Goal: Obtain resource: Obtain resource

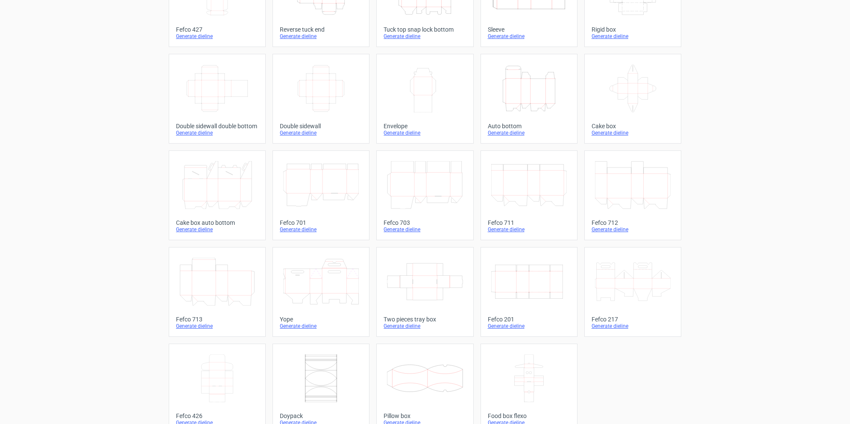
scroll to position [110, 0]
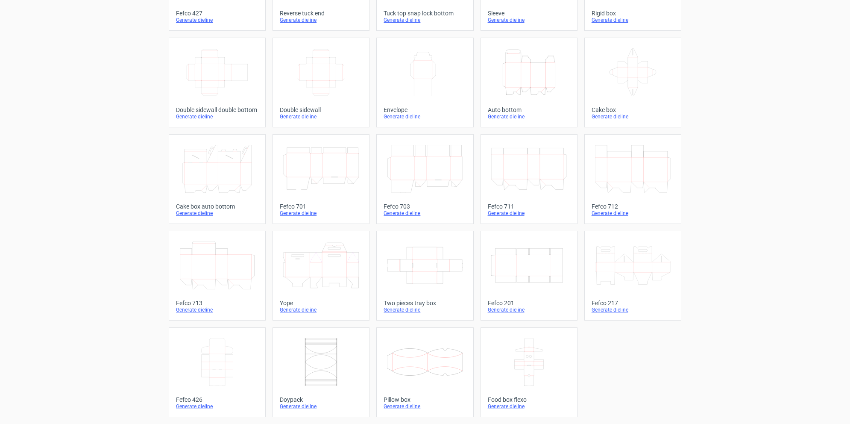
click at [651, 272] on icon at bounding box center [633, 265] width 76 height 48
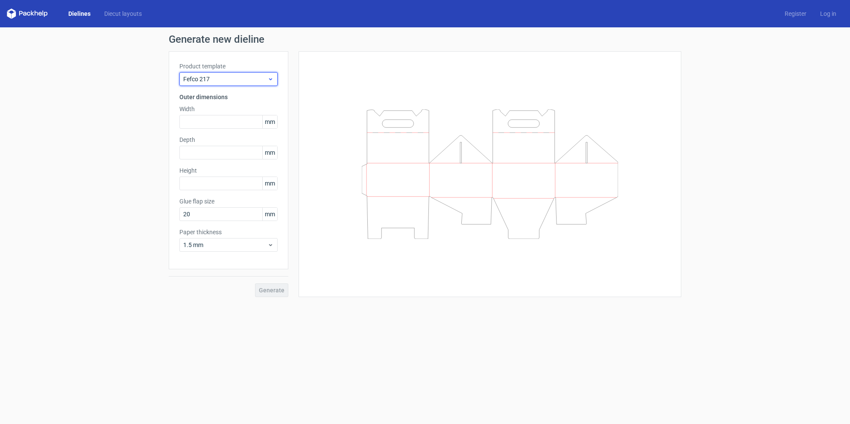
click at [266, 83] on span "Fefco 217" at bounding box center [225, 79] width 84 height 9
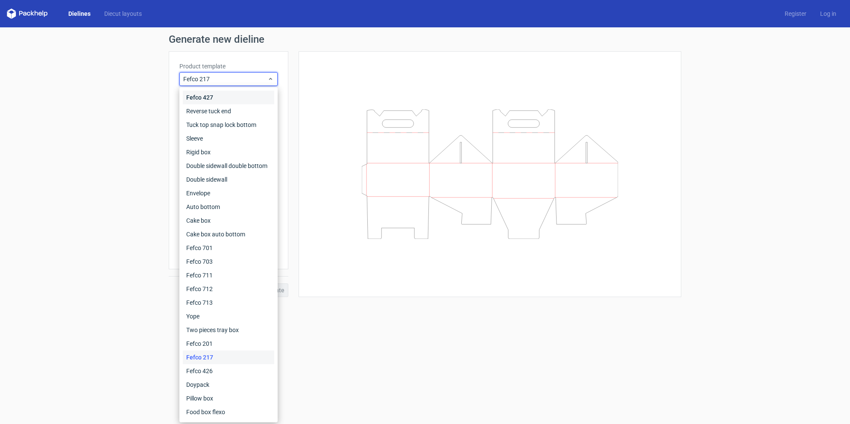
click at [232, 97] on div "Fefco 427" at bounding box center [228, 98] width 91 height 14
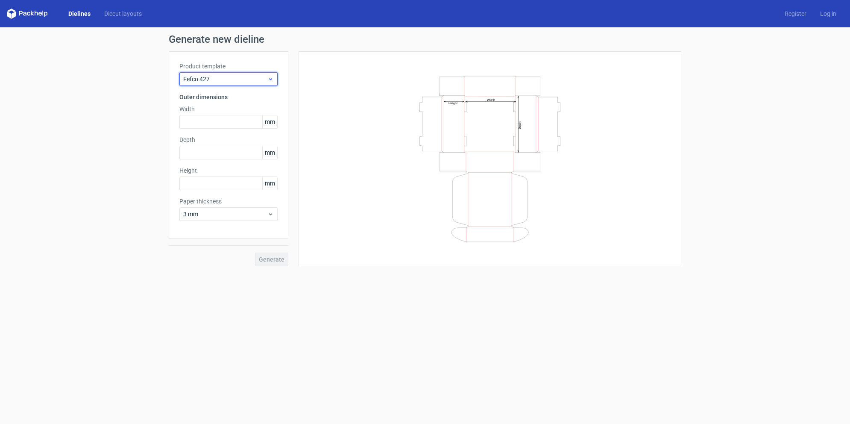
click at [257, 79] on span "Fefco 427" at bounding box center [225, 79] width 84 height 9
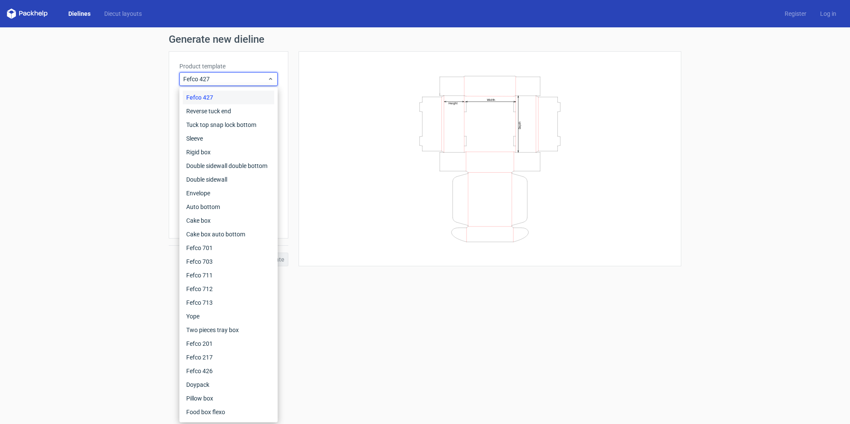
click at [120, 114] on div "Generate new dieline Product template Fefco 427 Outer dimensions Width mm Depth…" at bounding box center [425, 150] width 850 height 246
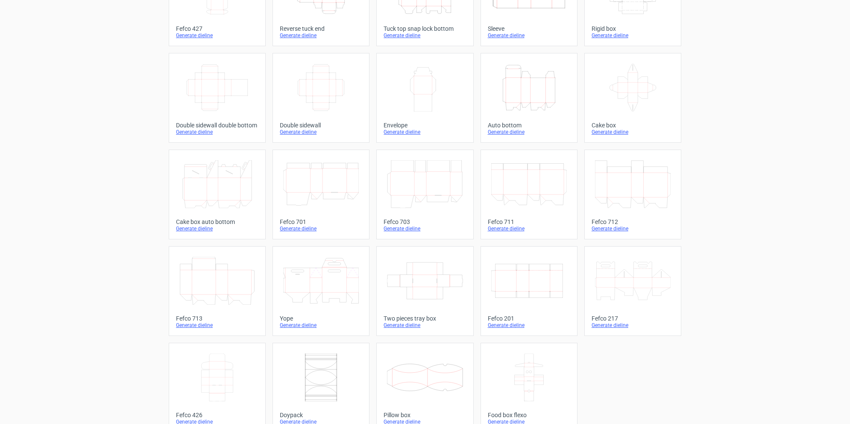
scroll to position [110, 0]
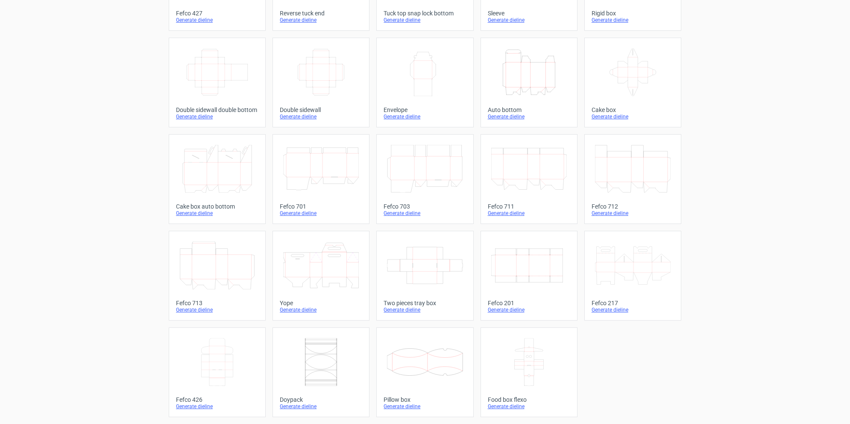
click at [239, 266] on icon at bounding box center [217, 265] width 76 height 48
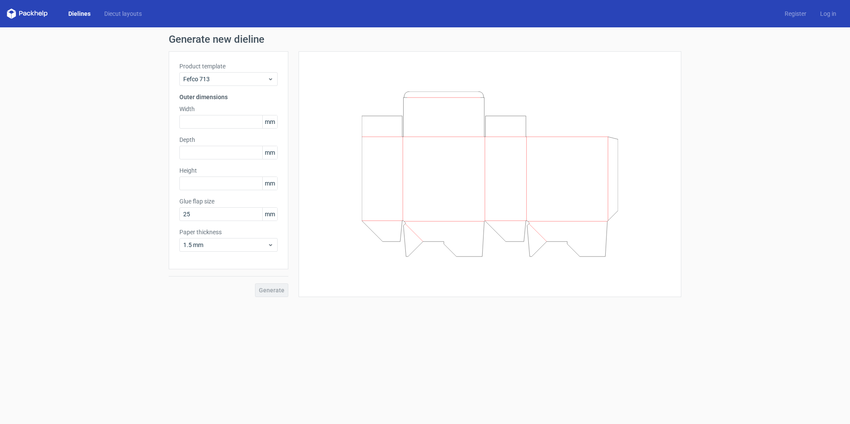
click at [271, 121] on span "mm" at bounding box center [269, 121] width 15 height 13
click at [267, 121] on span "mm" at bounding box center [269, 121] width 15 height 13
drag, startPoint x: 267, startPoint y: 121, endPoint x: 281, endPoint y: 123, distance: 14.2
click at [280, 123] on div "Product template Fefco 713 Outer dimensions Width mm Depth mm Height mm Glue fl…" at bounding box center [229, 160] width 120 height 218
click at [273, 243] on icon at bounding box center [270, 244] width 6 height 7
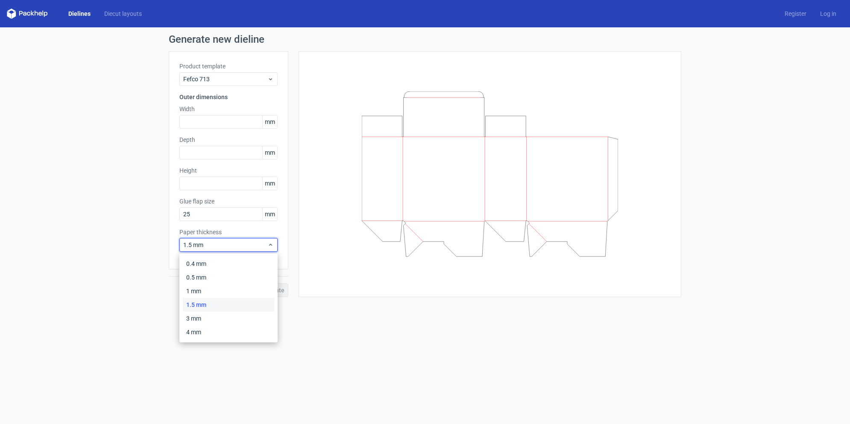
click at [293, 231] on div at bounding box center [484, 174] width 393 height 246
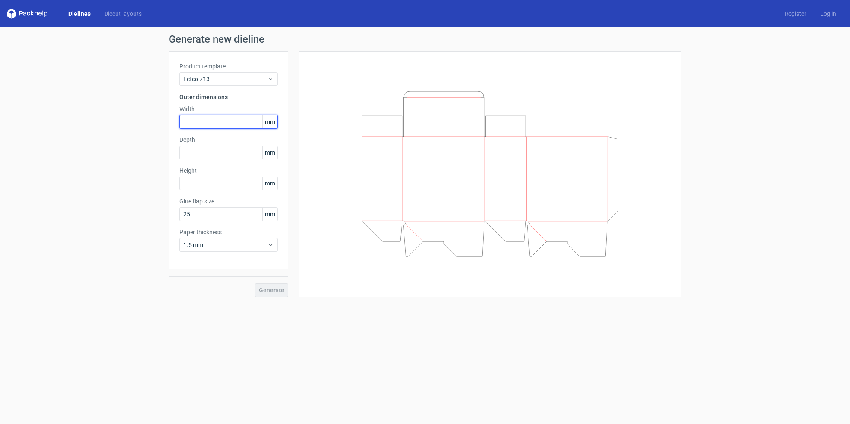
click at [235, 123] on input "text" at bounding box center [228, 122] width 98 height 14
click at [799, 13] on link "Register" at bounding box center [795, 13] width 35 height 9
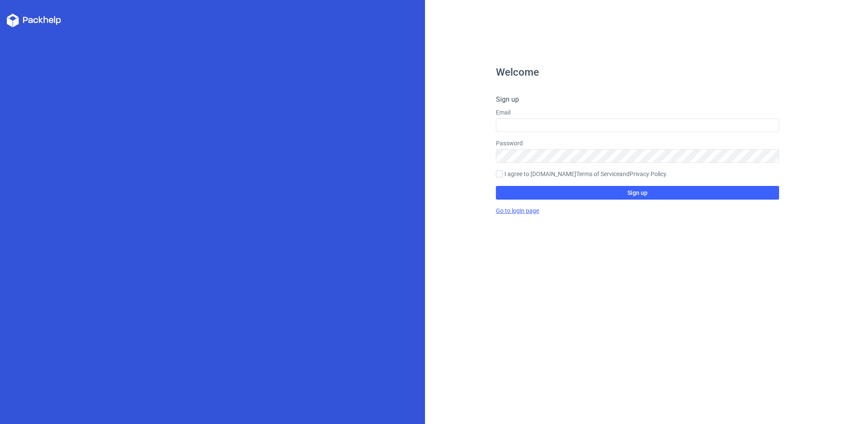
click at [520, 211] on link "Go to login page" at bounding box center [517, 210] width 43 height 7
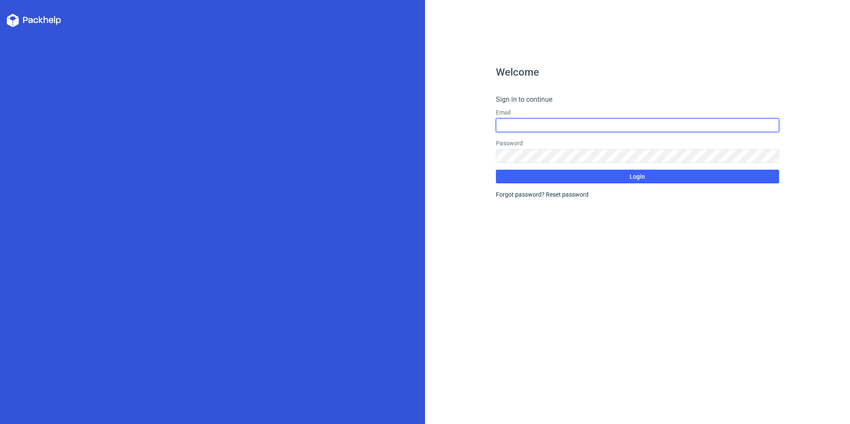
click at [533, 129] on input "text" at bounding box center [637, 125] width 283 height 14
type input "ggraphics06@gmail.com"
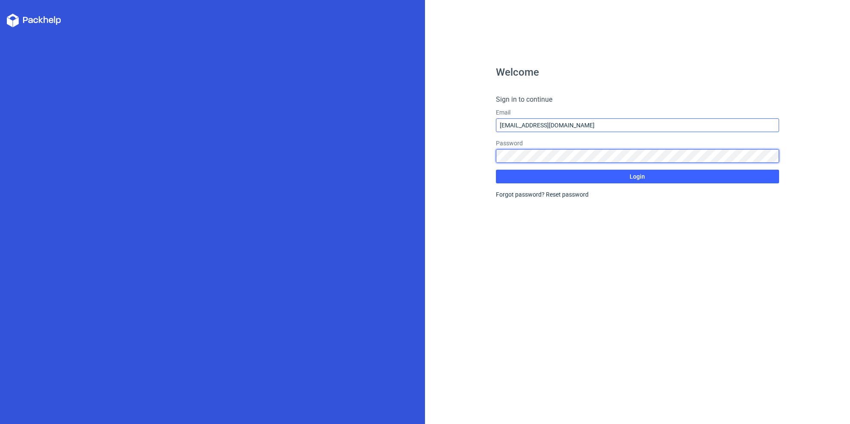
click at [496, 170] on button "Login" at bounding box center [637, 177] width 283 height 14
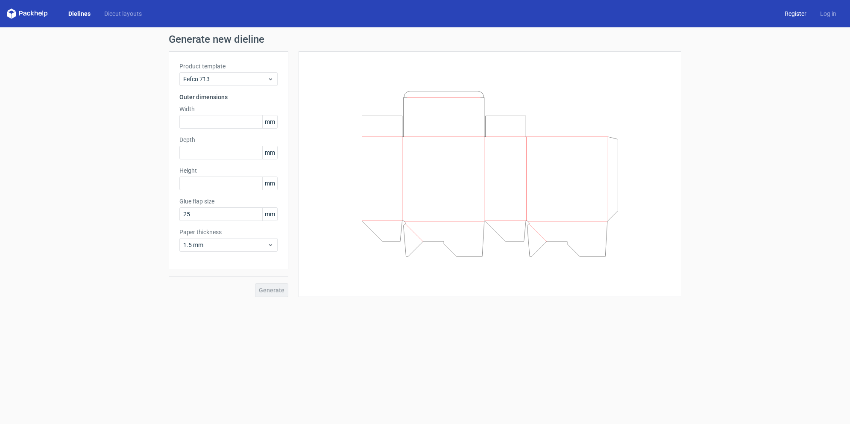
click at [795, 16] on link "Register" at bounding box center [795, 13] width 35 height 9
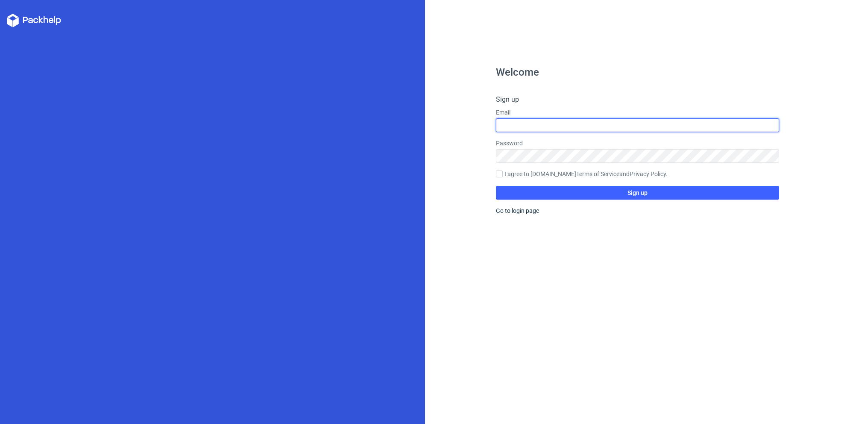
click at [560, 119] on input "text" at bounding box center [637, 125] width 283 height 14
type input "ggraphics06@gmail.com"
click at [584, 120] on input "ggraphics06@gmail.com" at bounding box center [637, 125] width 283 height 14
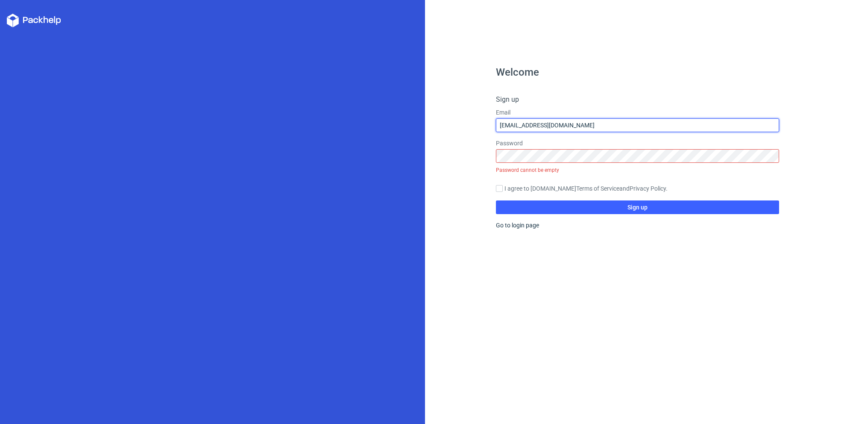
drag, startPoint x: 594, startPoint y: 128, endPoint x: 436, endPoint y: 106, distance: 159.7
click at [436, 106] on div "Welcome Sign up Email ggraphics06@gmail.com Password Password cannot be empty I…" at bounding box center [637, 212] width 425 height 424
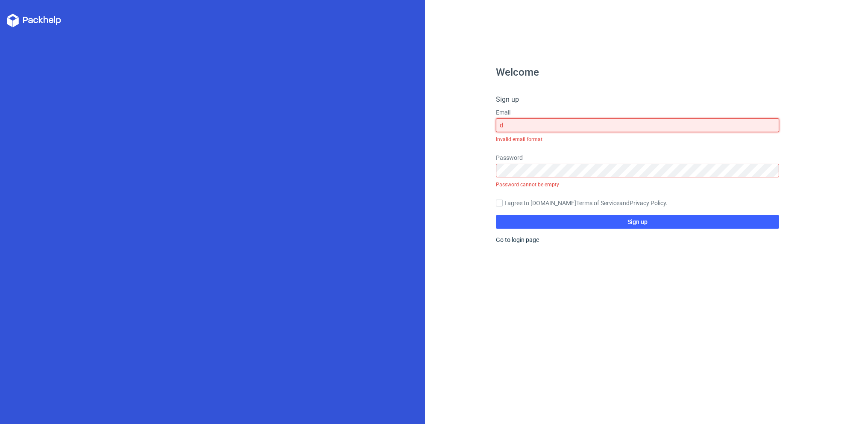
type input "diseno@aoimpresores.com"
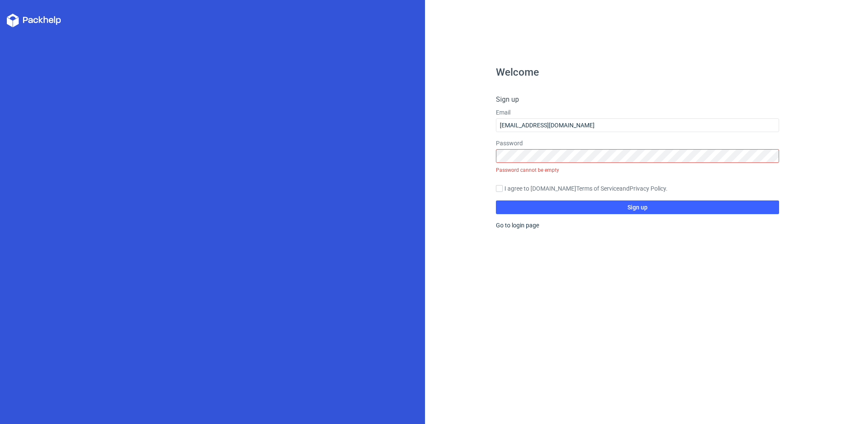
click at [557, 163] on div "Password cannot be empty" at bounding box center [637, 170] width 283 height 15
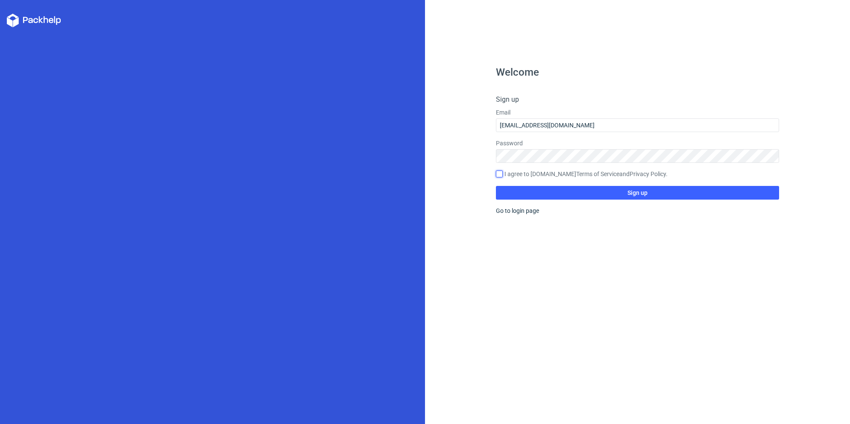
click at [502, 173] on input "I agree to Packhelp.com Terms of Service and Privacy Policy ." at bounding box center [499, 173] width 7 height 7
checkbox input "true"
click at [443, 153] on div "Welcome Sign up Email diseno@aoimpresores.com Password I agree to Packhelp.com …" at bounding box center [637, 212] width 425 height 424
click at [558, 190] on button "Sign up" at bounding box center [637, 193] width 283 height 14
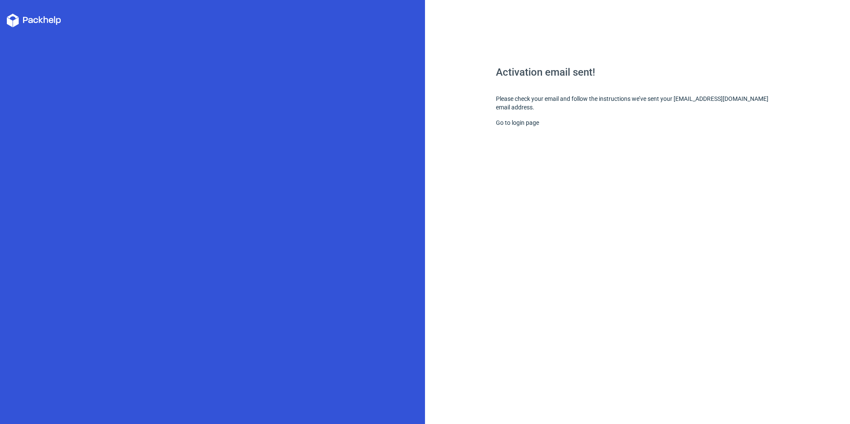
click at [32, 22] on icon at bounding box center [30, 20] width 5 height 5
click at [37, 22] on icon at bounding box center [35, 20] width 5 height 5
click at [47, 20] on icon at bounding box center [46, 19] width 5 height 7
click at [56, 20] on icon at bounding box center [34, 21] width 54 height 14
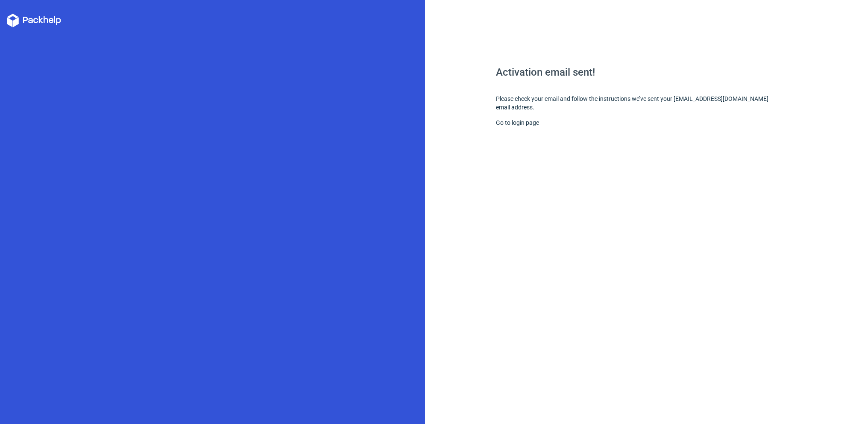
click at [56, 20] on icon at bounding box center [34, 21] width 54 height 14
click at [600, 101] on div "Activation email sent! Please check your email and follow the instructions we’v…" at bounding box center [637, 245] width 283 height 357
click at [518, 124] on link "Go to login page" at bounding box center [517, 122] width 43 height 7
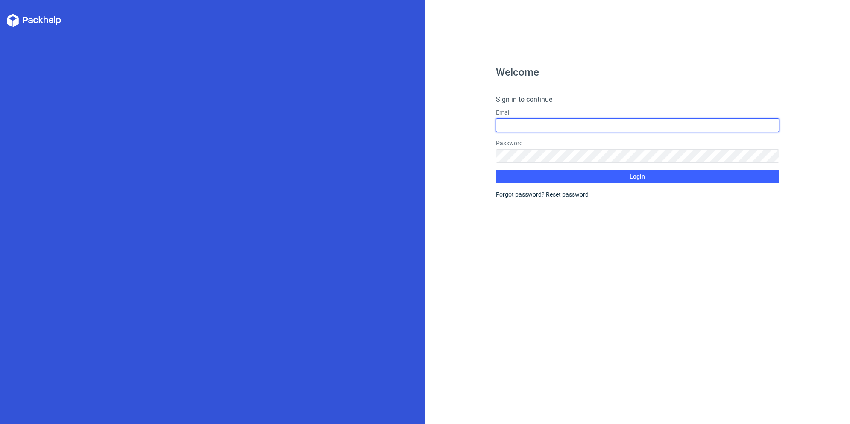
type input "diseno@aoimpresores.com"
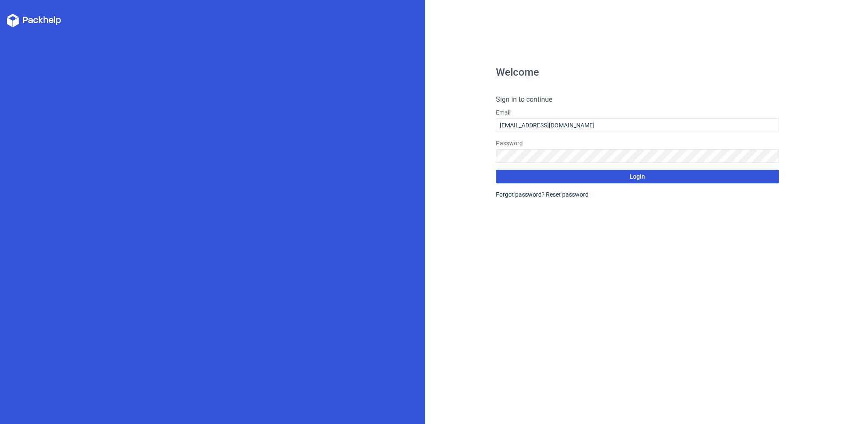
click at [616, 179] on button "Login" at bounding box center [637, 177] width 283 height 14
drag, startPoint x: 526, startPoint y: 91, endPoint x: 488, endPoint y: 82, distance: 38.9
click at [522, 90] on div "Welcome Sign in to continue Email diseno@aoimpresores.com Password Login Forgot…" at bounding box center [637, 245] width 283 height 357
click at [33, 18] on icon at bounding box center [34, 21] width 54 height 14
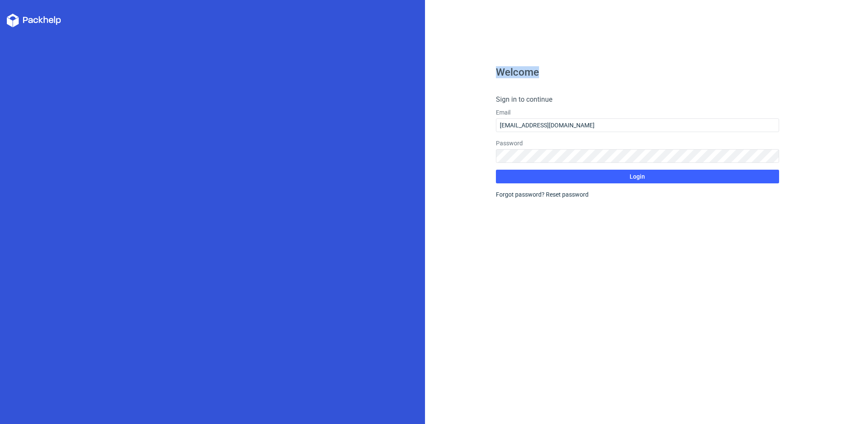
click at [33, 18] on icon at bounding box center [34, 21] width 54 height 14
drag, startPoint x: 450, startPoint y: 187, endPoint x: 468, endPoint y: 193, distance: 18.9
click at [455, 190] on div "Welcome Sign in to continue Email diseno@aoimpresores.com Password Login Forgot…" at bounding box center [637, 212] width 425 height 424
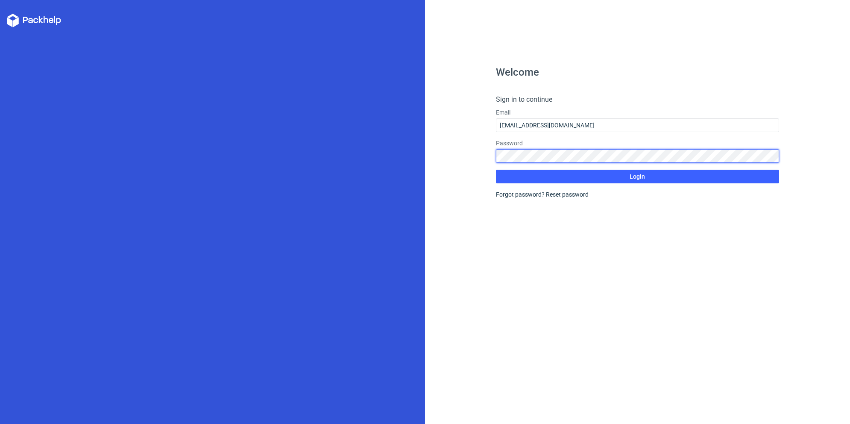
click at [450, 144] on div "Welcome Sign in to continue Email diseno@aoimpresores.com Password Login Forgot…" at bounding box center [637, 212] width 425 height 424
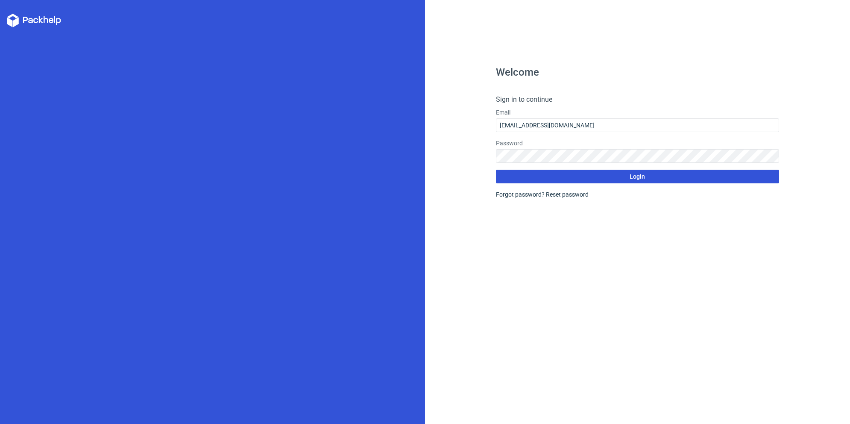
click at [602, 179] on button "Login" at bounding box center [637, 177] width 283 height 14
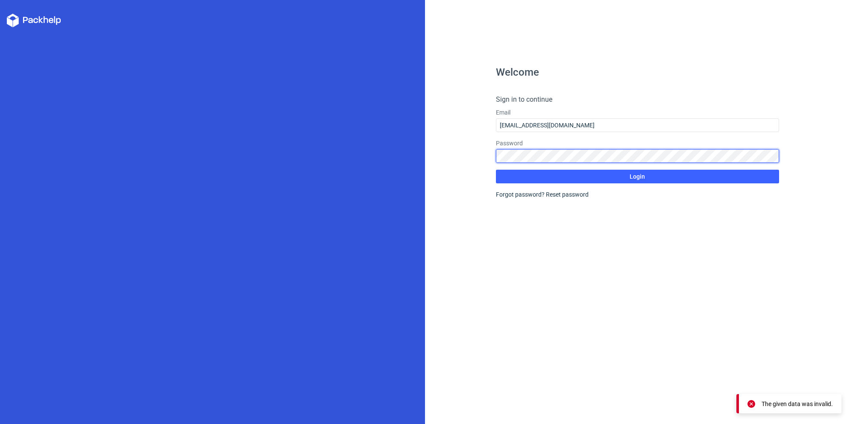
click at [412, 140] on div "Welcome Sign in to continue Email diseno@aoimpresores.com Password Login Forgot…" at bounding box center [425, 212] width 850 height 424
click at [496, 170] on button "Login" at bounding box center [637, 177] width 283 height 14
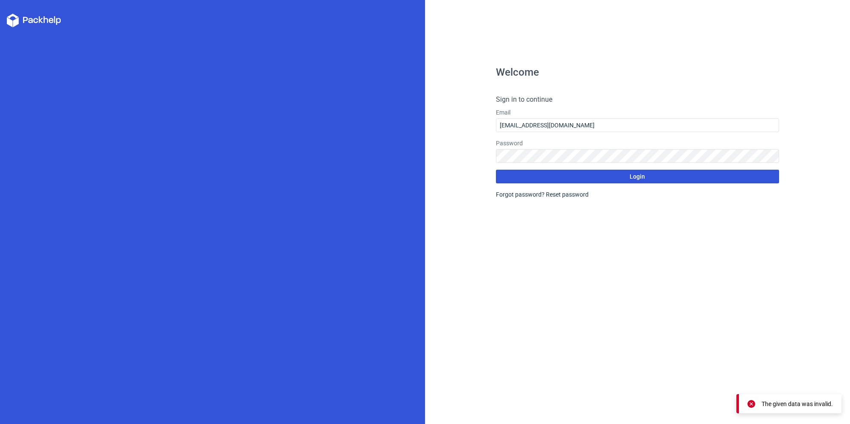
click at [504, 178] on button "Login" at bounding box center [637, 177] width 283 height 14
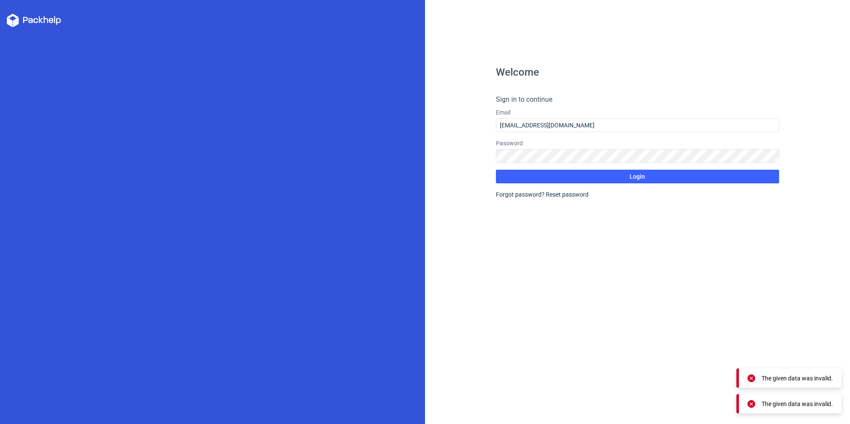
click at [34, 18] on icon at bounding box center [34, 21] width 54 height 14
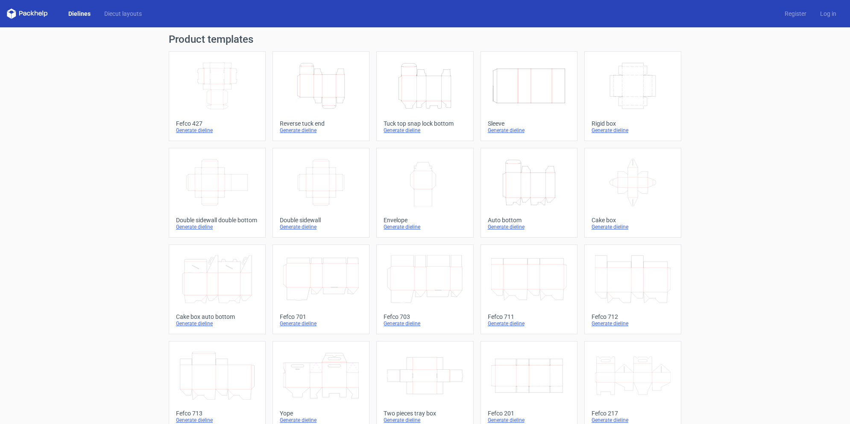
click at [56, 24] on div "Dielines Diecut layouts Register Log in" at bounding box center [425, 13] width 850 height 27
click at [56, 23] on div "Dielines Diecut layouts Register Log in" at bounding box center [425, 13] width 850 height 27
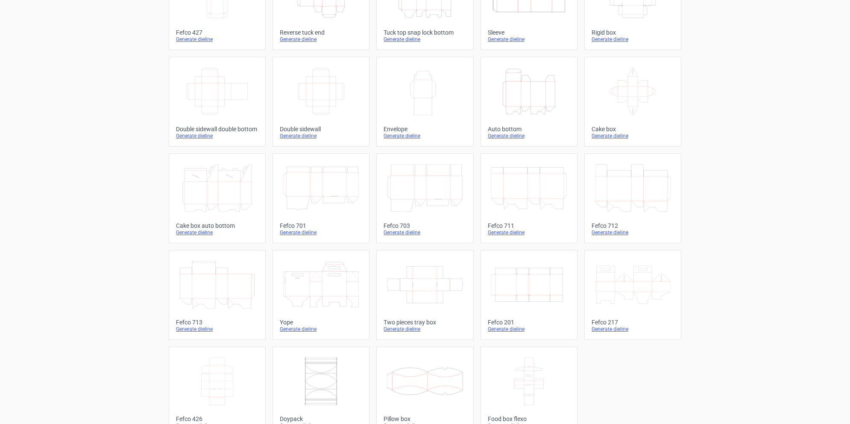
scroll to position [110, 0]
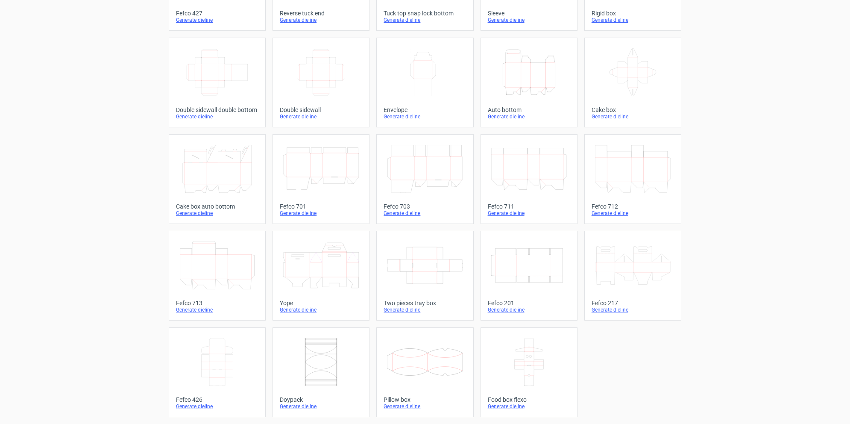
click at [217, 277] on icon at bounding box center [217, 265] width 76 height 48
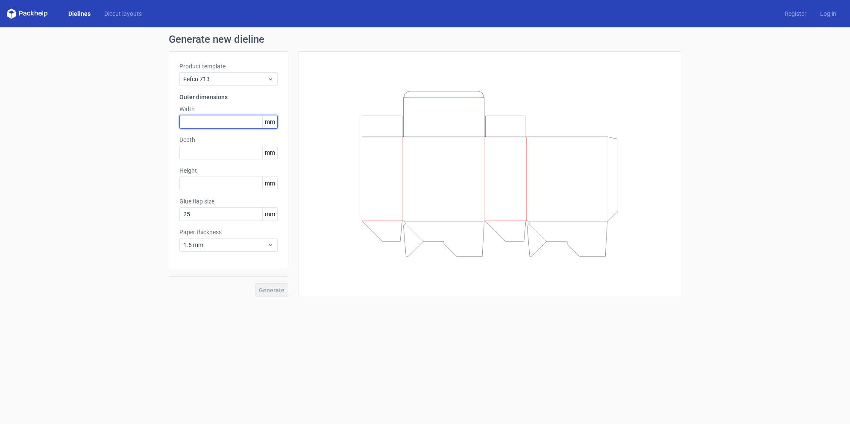
click at [225, 127] on input "text" at bounding box center [228, 122] width 98 height 14
type input "145"
click at [205, 151] on input "text" at bounding box center [228, 153] width 98 height 14
type input "92"
type input "100"
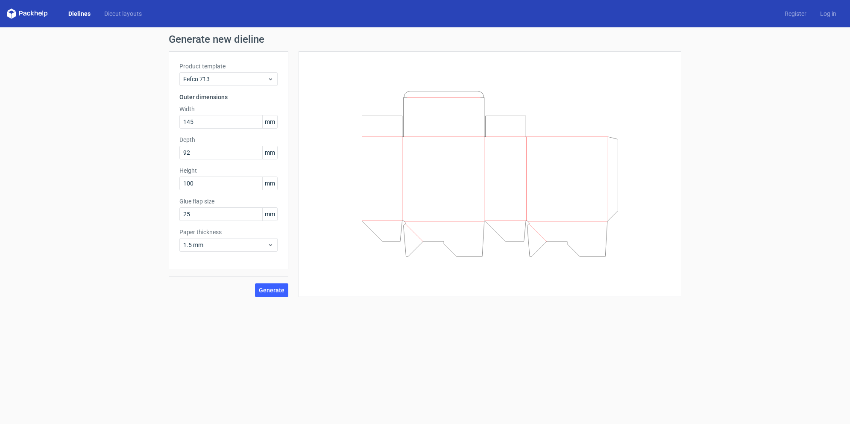
click at [264, 281] on div "Generate" at bounding box center [229, 283] width 120 height 28
click at [264, 291] on span "Generate" at bounding box center [272, 290] width 26 height 6
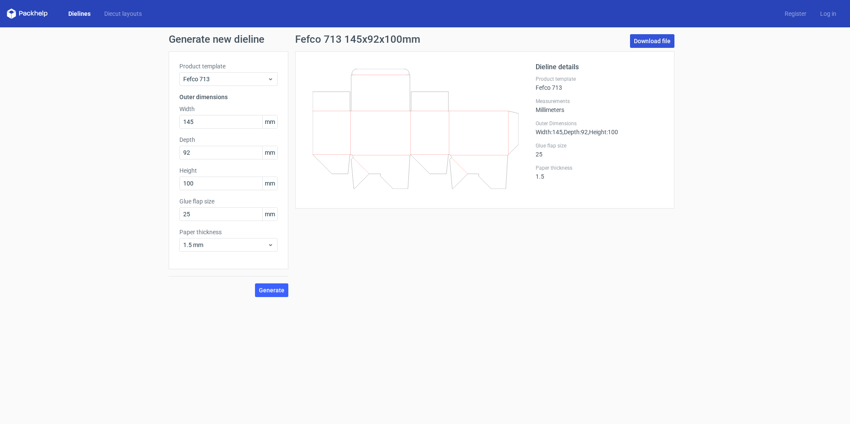
click at [644, 42] on link "Download file" at bounding box center [652, 41] width 44 height 14
